Goal: Task Accomplishment & Management: Use online tool/utility

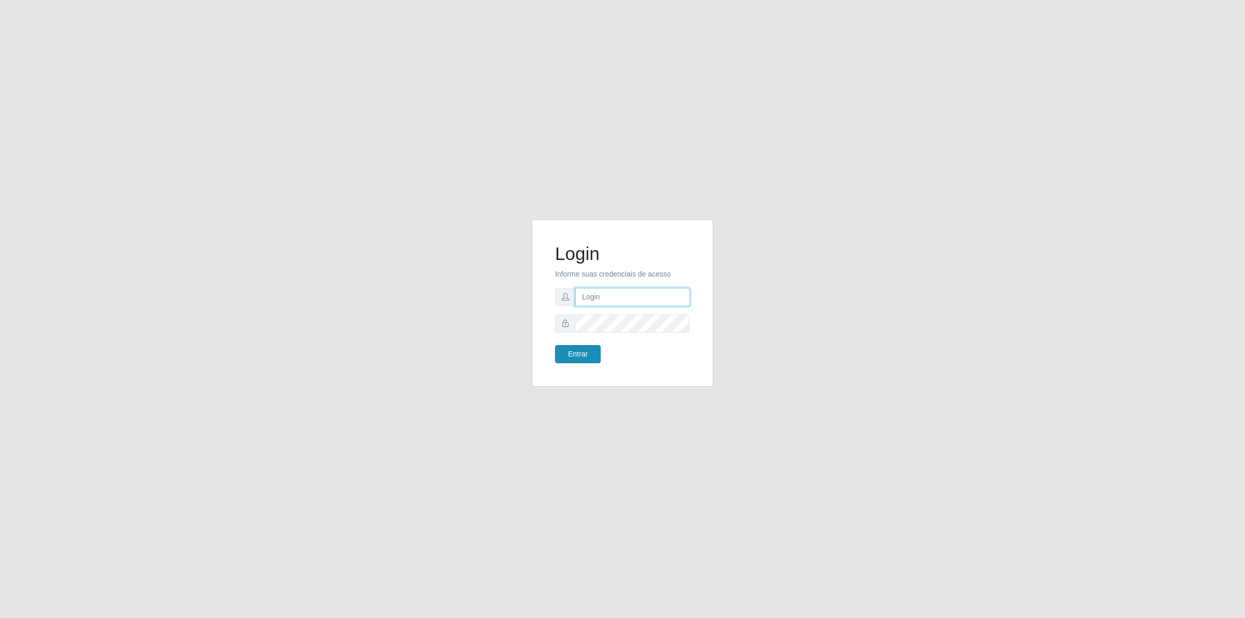
type input "[PERSON_NAME][EMAIL_ADDRESS][DOMAIN_NAME]"
click at [593, 350] on button "Entrar" at bounding box center [578, 354] width 46 height 18
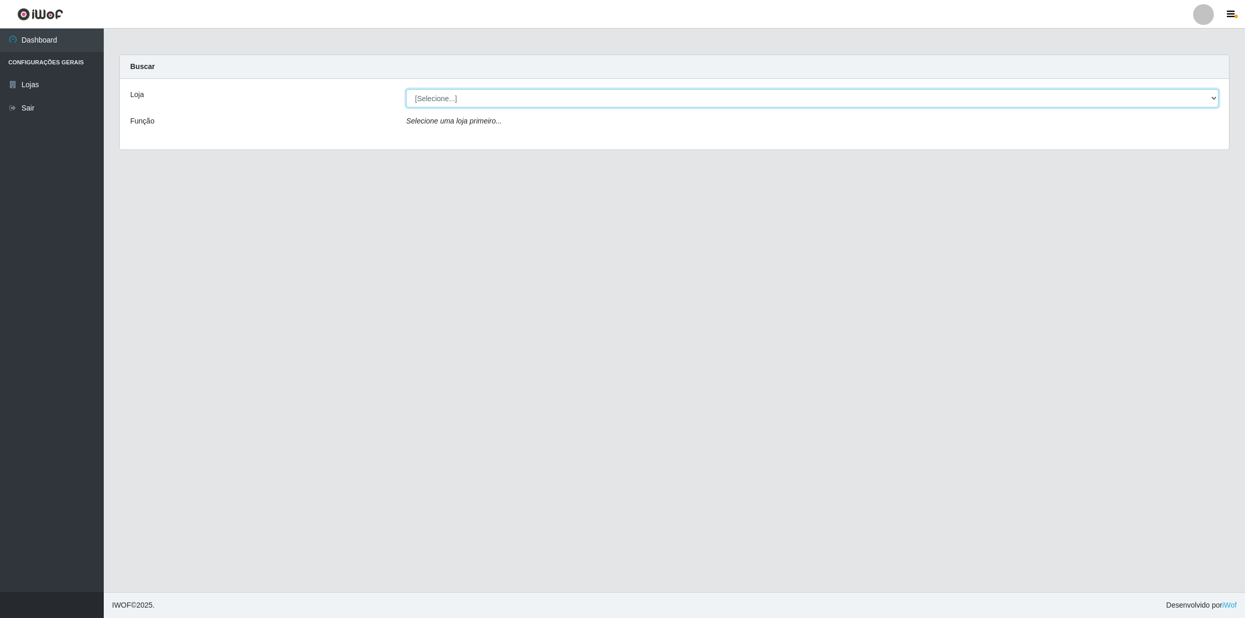
click at [450, 106] on select "[Selecione...] Extrabom - Loja 01 Centro de Distribuição" at bounding box center [812, 98] width 812 height 18
select select "435"
click at [406, 89] on select "[Selecione...] Extrabom - Loja 01 Centro de Distribuição" at bounding box center [812, 98] width 812 height 18
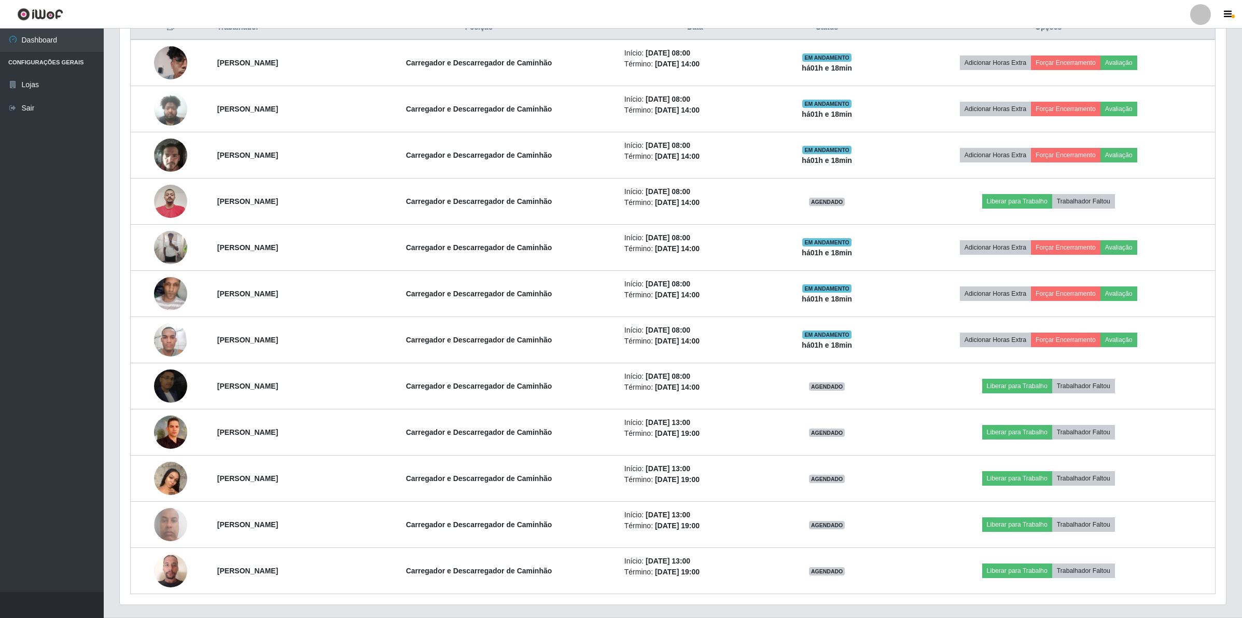
scroll to position [407, 0]
